Goal: Use online tool/utility: Utilize a website feature to perform a specific function

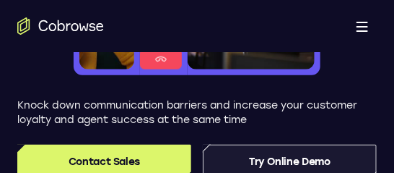
click at [254, 157] on link "Try Online Demo" at bounding box center [290, 161] width 174 height 35
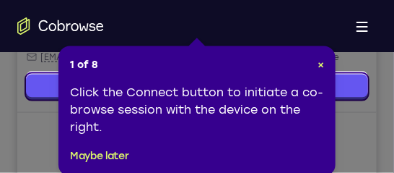
scroll to position [336, 0]
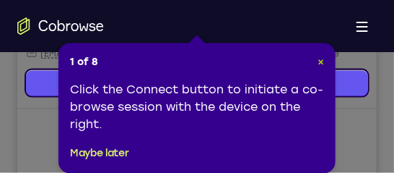
click at [319, 61] on span "×" at bounding box center [321, 62] width 7 height 12
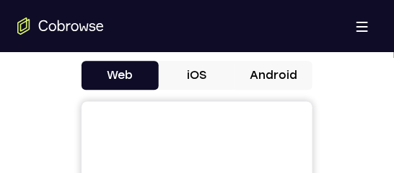
scroll to position [679, 0]
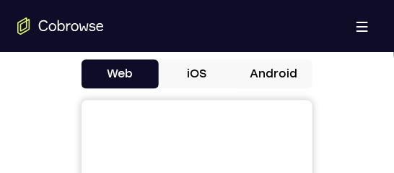
click at [287, 74] on button "Android" at bounding box center [274, 73] width 77 height 29
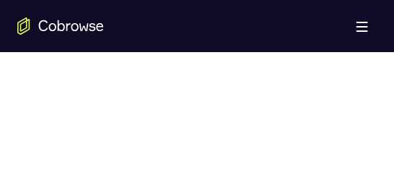
scroll to position [916, 0]
